Goal: Task Accomplishment & Management: Use online tool/utility

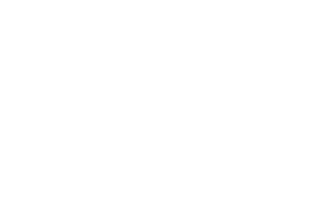
click at [227, 159] on body at bounding box center [168, 104] width 336 height 209
click at [228, 160] on body at bounding box center [168, 104] width 336 height 209
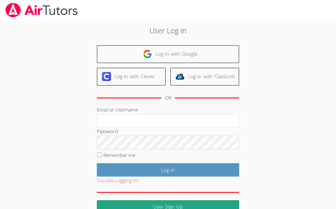
click at [122, 61] on link "Log in with Google" at bounding box center [168, 54] width 142 height 18
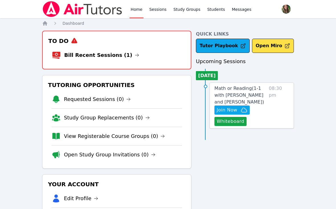
click at [229, 126] on button "Whiteboard" at bounding box center [230, 121] width 32 height 9
